Goal: Navigation & Orientation: Understand site structure

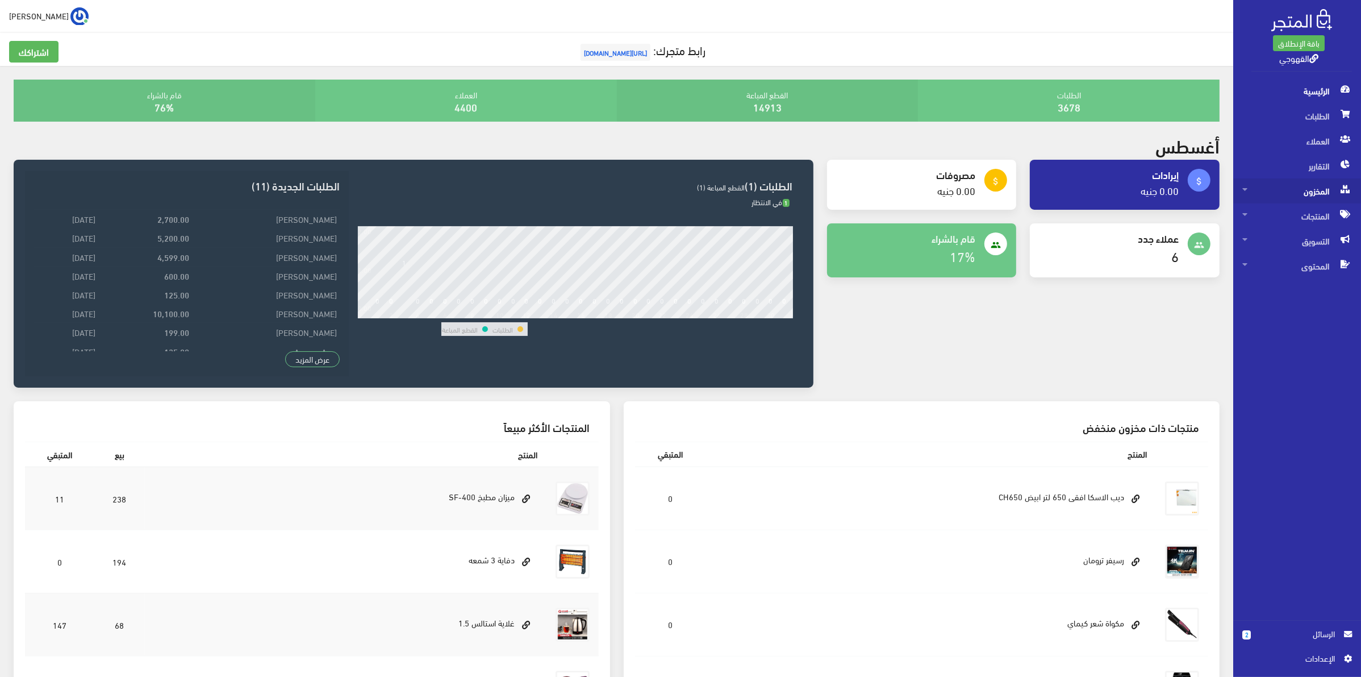
click at [1279, 193] on span "المخزون" at bounding box center [1297, 190] width 110 height 25
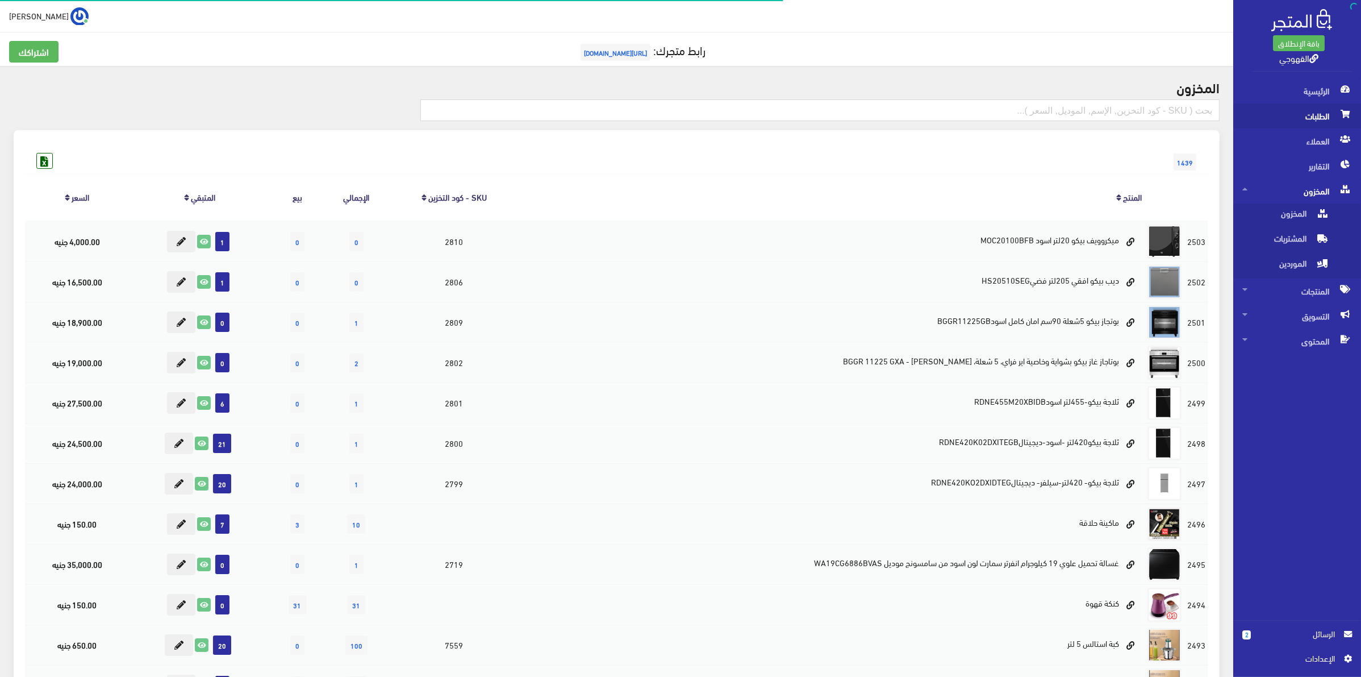
click at [1305, 120] on span "الطلبات" at bounding box center [1297, 115] width 110 height 25
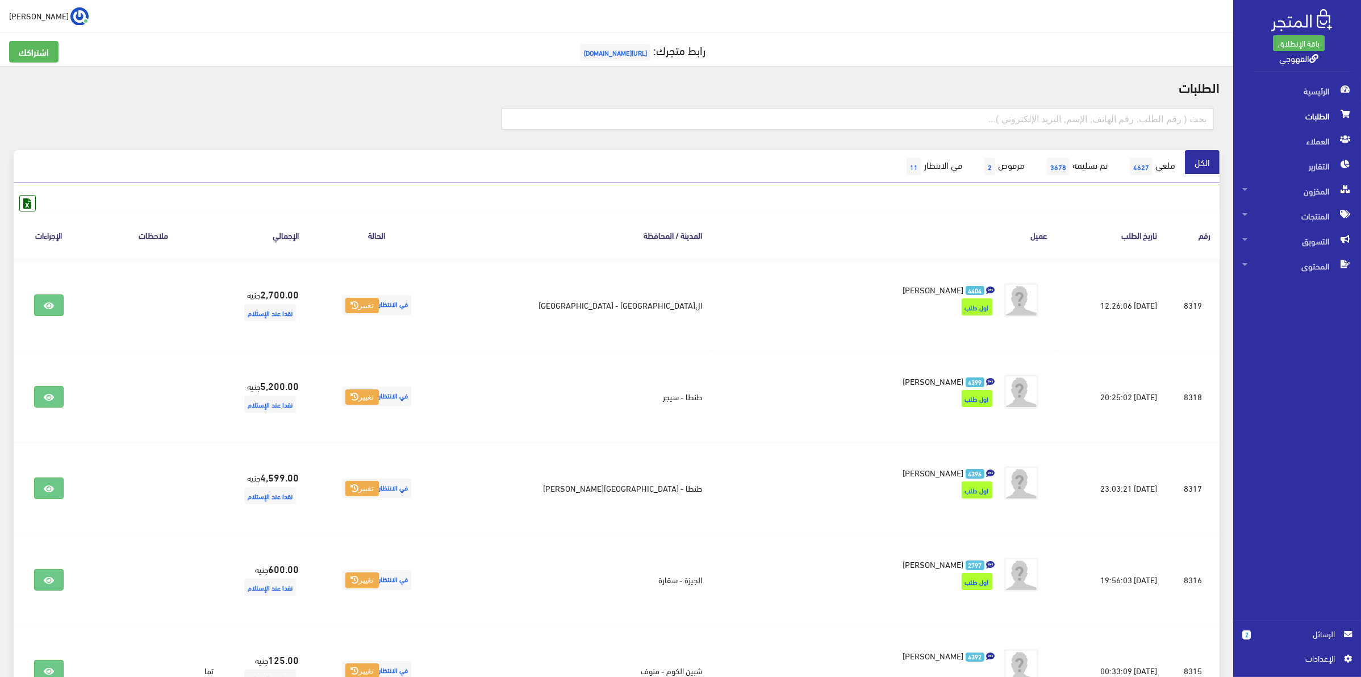
click at [1291, 118] on span "الطلبات" at bounding box center [1297, 115] width 110 height 25
click at [1307, 86] on span "الرئيسية" at bounding box center [1297, 90] width 110 height 25
